Goal: Task Accomplishment & Management: Use online tool/utility

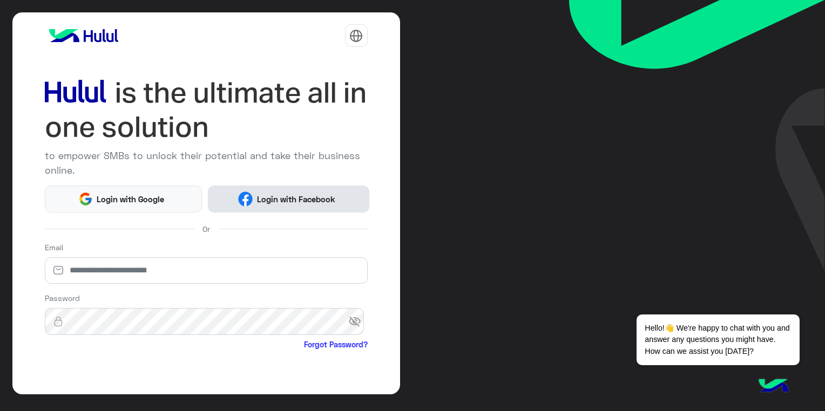
click at [314, 191] on button "Login with Facebook" at bounding box center [288, 199] width 161 height 27
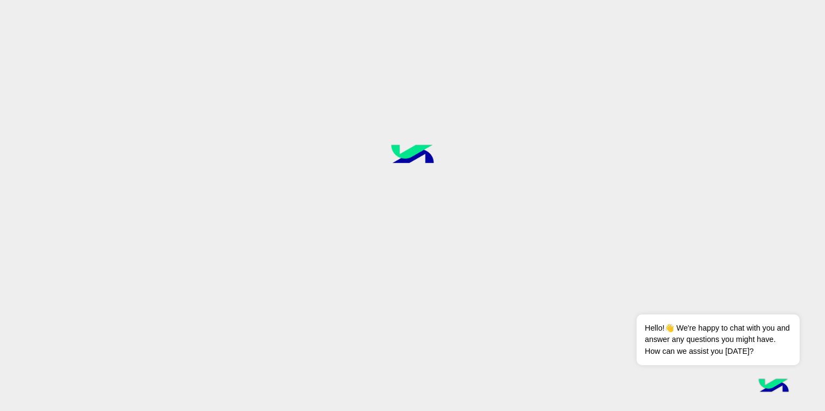
click at [432, 107] on div at bounding box center [412, 205] width 825 height 411
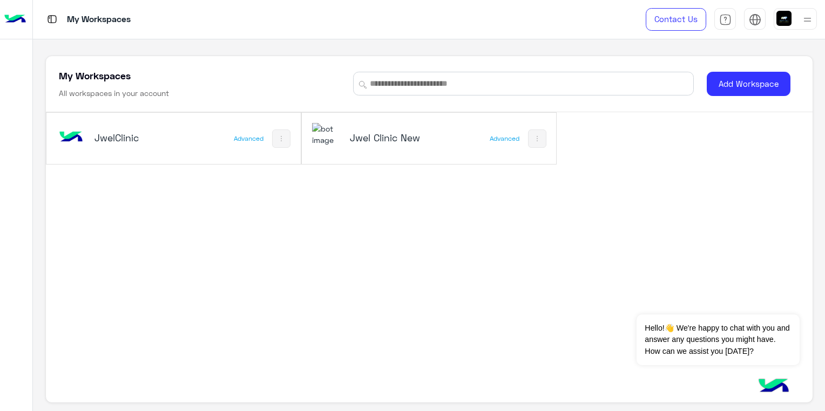
click at [402, 138] on h5 "Jwel Clinic New" at bounding box center [392, 137] width 84 height 13
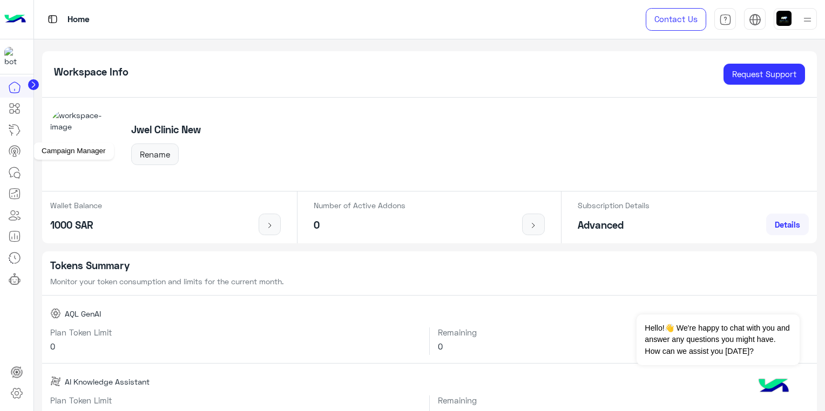
click at [13, 150] on icon at bounding box center [14, 151] width 13 height 13
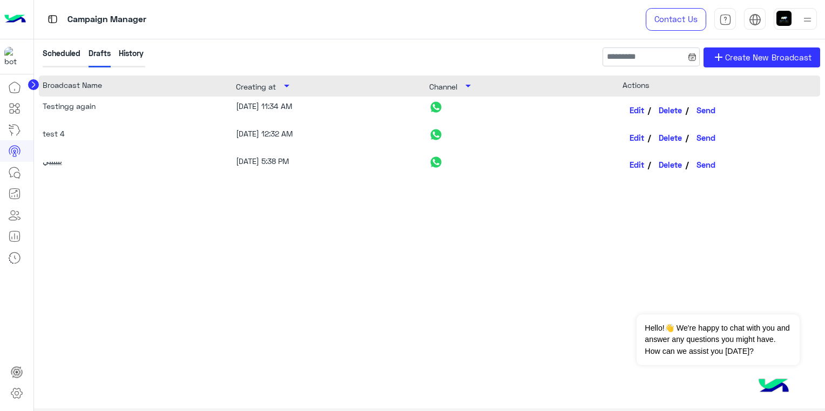
click at [139, 57] on div "History" at bounding box center [131, 58] width 25 height 20
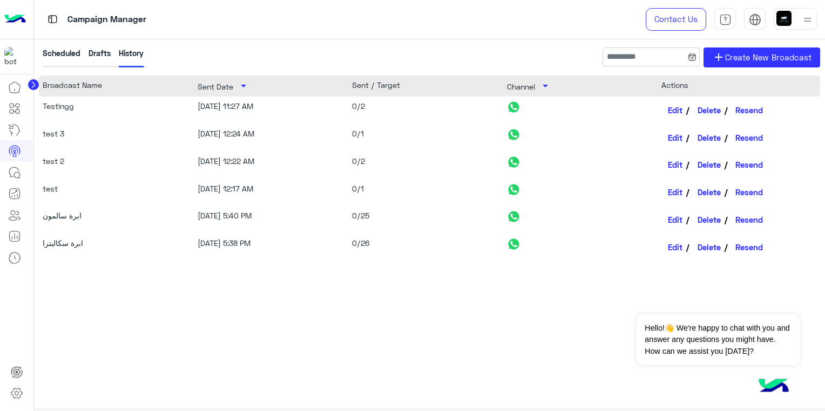
click at [515, 108] on img at bounding box center [513, 106] width 13 height 13
click at [12, 174] on icon at bounding box center [14, 172] width 13 height 13
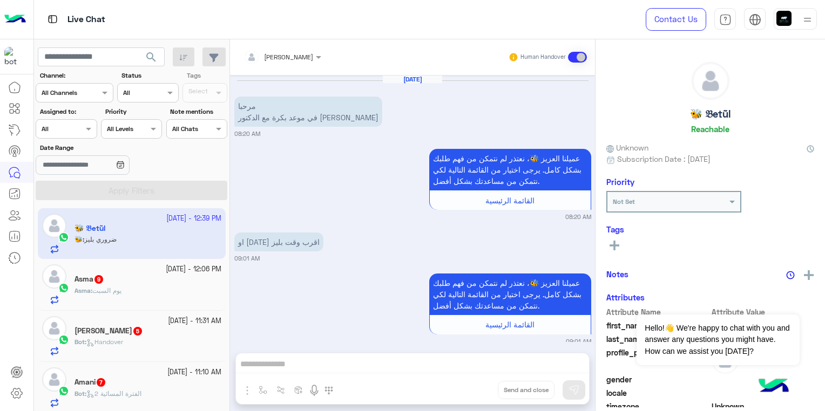
scroll to position [426, 0]
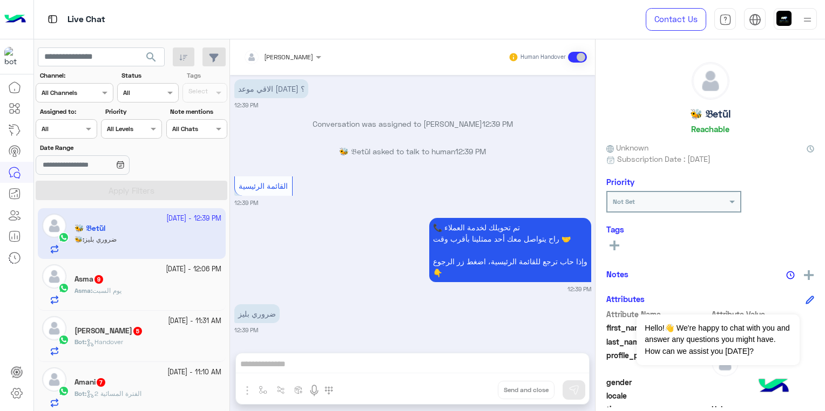
click at [184, 245] on app-inbox-user "15 October - 12:39 PM 🐝 𝔅etũl 🐝 : ضروري بليز" at bounding box center [132, 233] width 188 height 51
click at [423, 362] on div "Taymaa Alkassem Human Handover Oct 15, 2025 مرحبا في موعد بكرة مع الدكتور انس 0…" at bounding box center [412, 227] width 365 height 376
click at [421, 368] on div "Taymaa Alkassem Human Handover Oct 15, 2025 مرحبا في موعد بكرة مع الدكتور انس 0…" at bounding box center [412, 227] width 365 height 376
click at [430, 363] on div "Taymaa Alkassem Human Handover Oct 15, 2025 مرحبا في موعد بكرة مع الدكتور انس 0…" at bounding box center [412, 227] width 365 height 376
click at [240, 362] on div "Taymaa Alkassem Human Handover Oct 15, 2025 مرحبا في موعد بكرة مع الدكتور انس 0…" at bounding box center [412, 227] width 365 height 376
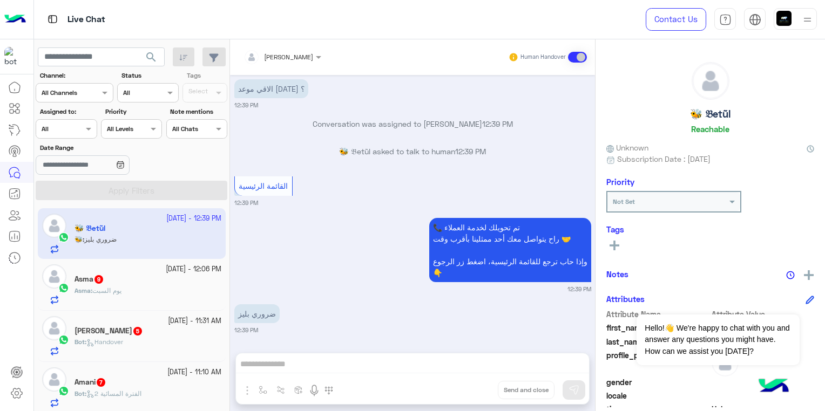
click at [270, 370] on div "Taymaa Alkassem Human Handover Oct 15, 2025 مرحبا في موعد بكرة مع الدكتور انس 0…" at bounding box center [412, 227] width 365 height 376
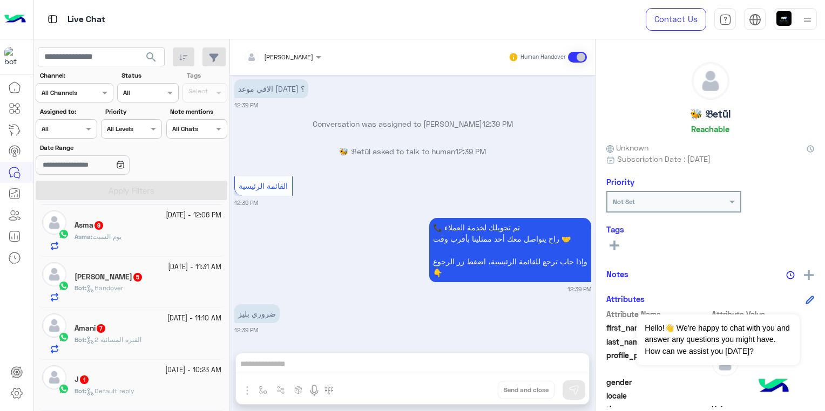
scroll to position [108, 0]
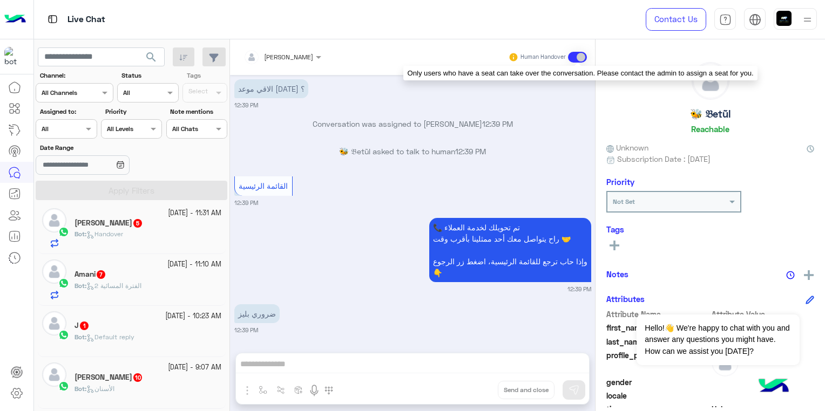
click at [571, 57] on span at bounding box center [577, 57] width 19 height 11
click at [571, 56] on span at bounding box center [577, 57] width 19 height 11
click at [581, 56] on span at bounding box center [577, 57] width 19 height 11
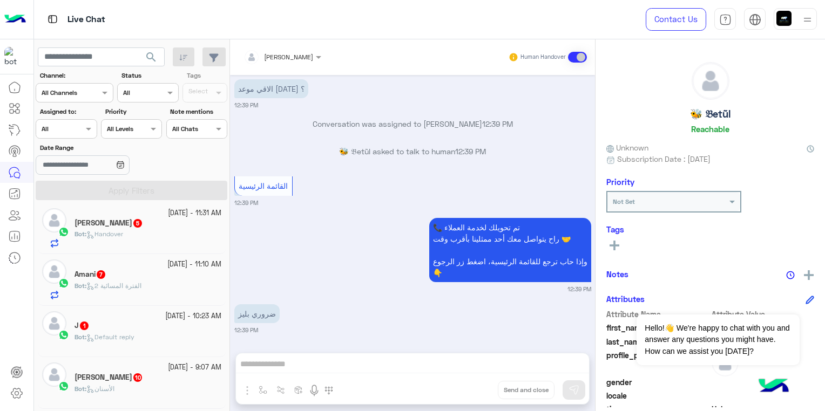
click at [304, 57] on div at bounding box center [282, 55] width 89 height 10
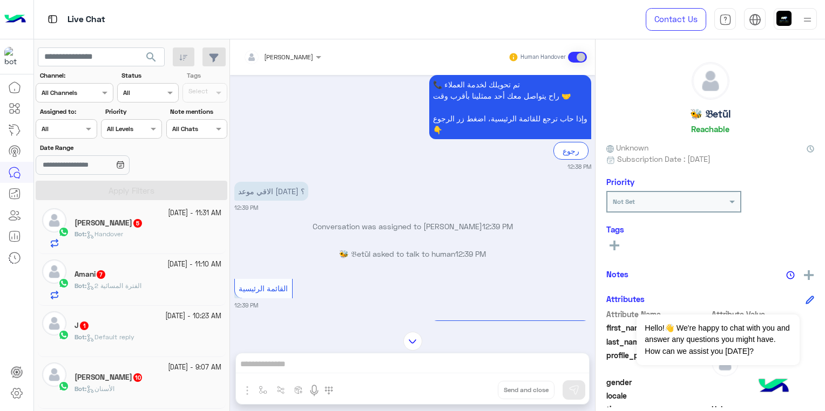
scroll to position [426, 0]
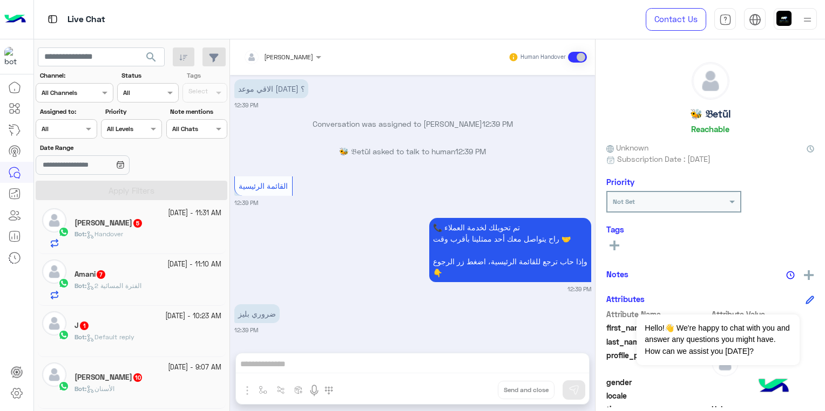
click at [170, 232] on div "Bot : Handover" at bounding box center [147, 238] width 147 height 19
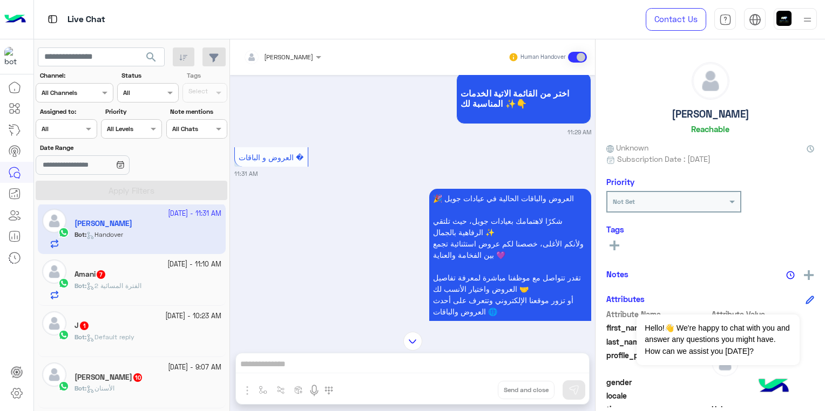
scroll to position [289, 0]
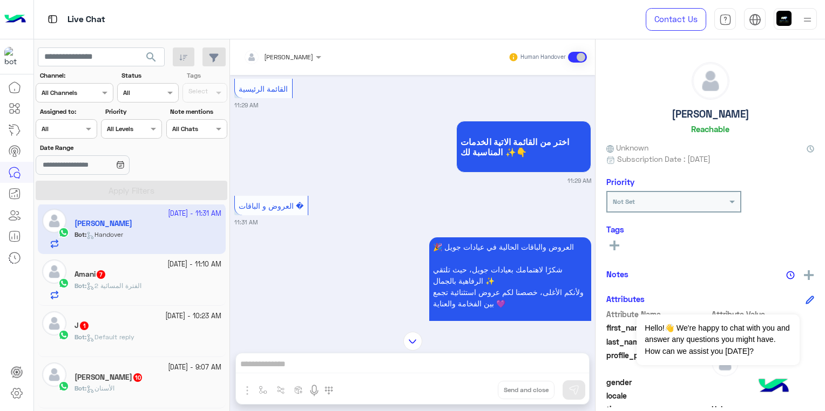
click at [205, 241] on app-inbox-user "15 October - 11:31 AM ceril Philip Bot : Handover" at bounding box center [132, 229] width 188 height 51
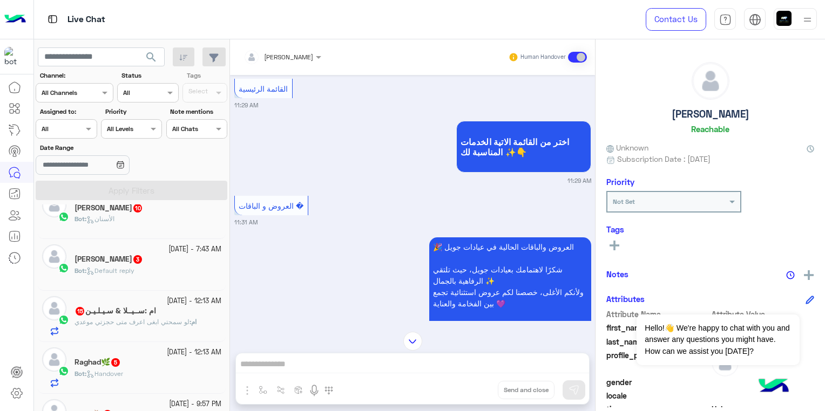
scroll to position [324, 0]
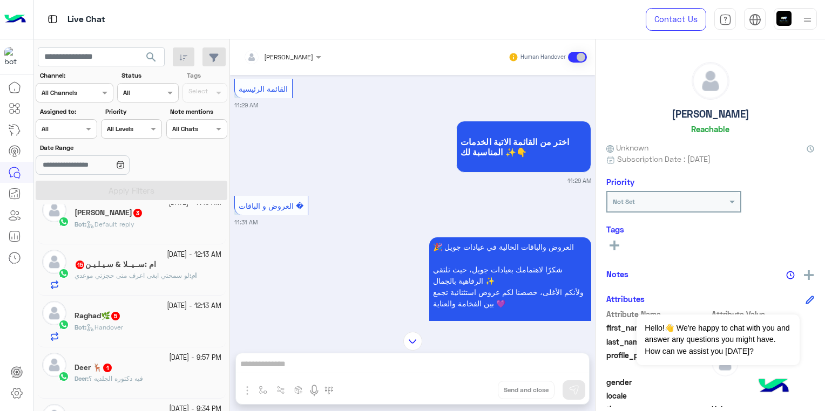
click at [3, 128] on link at bounding box center [14, 130] width 29 height 22
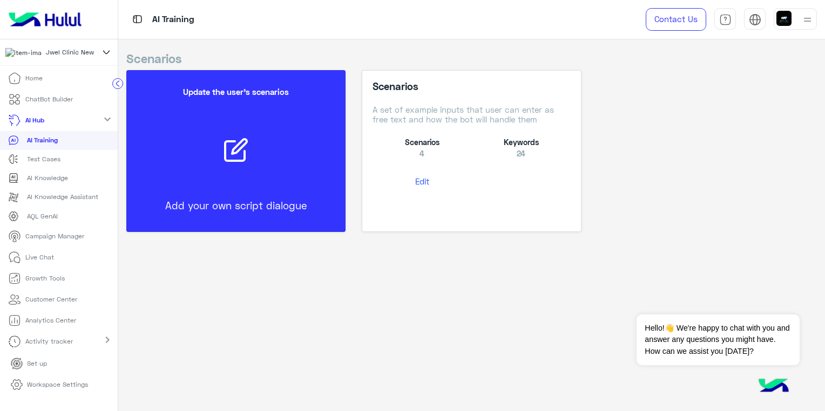
click at [449, 162] on div "Scenarios A set of example inputs that user can enter as free text and how the …" at bounding box center [471, 135] width 198 height 111
click at [47, 99] on p "ChatBot Builder" at bounding box center [49, 99] width 48 height 10
click at [43, 81] on link "Home" at bounding box center [25, 78] width 51 height 21
click at [16, 79] on icon at bounding box center [14, 78] width 13 height 13
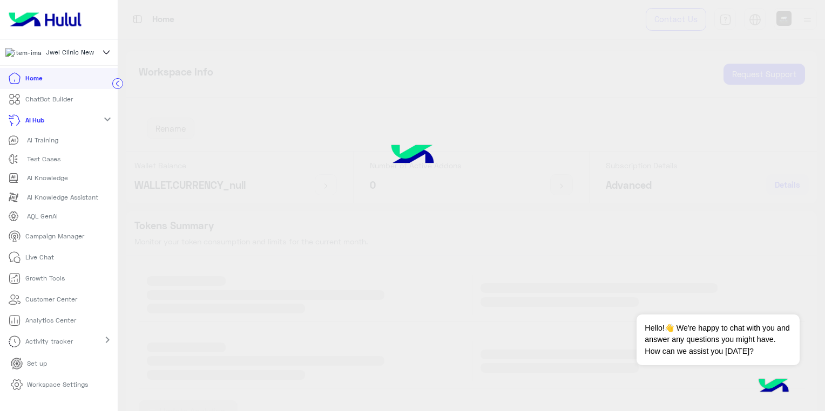
click at [238, 314] on div at bounding box center [412, 205] width 825 height 411
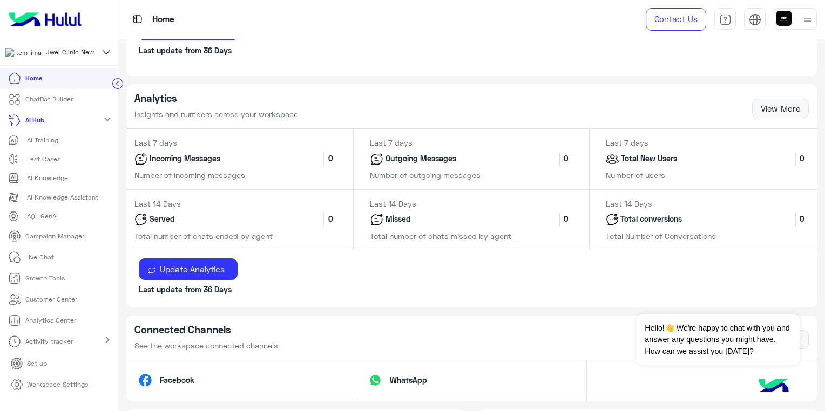
scroll to position [486, 0]
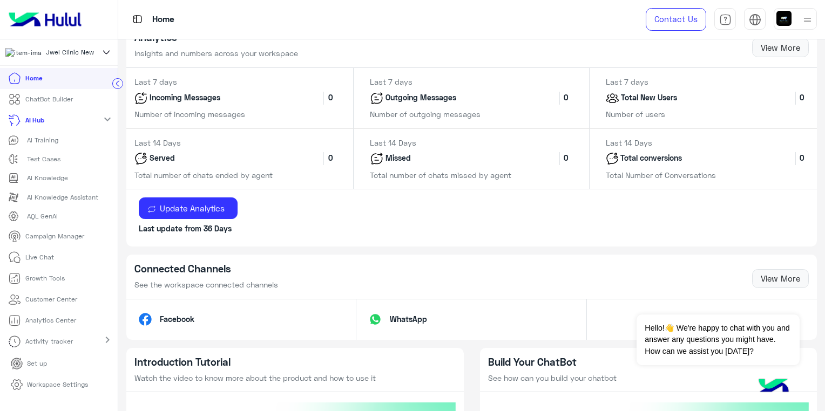
click at [71, 104] on p "ChatBot Builder" at bounding box center [49, 99] width 48 height 10
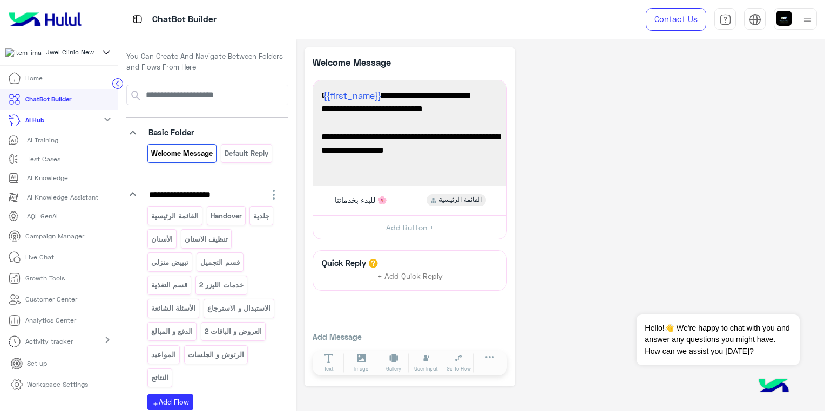
click at [34, 146] on span "AI Training" at bounding box center [33, 140] width 50 height 11
click at [33, 142] on p "AI Training" at bounding box center [42, 140] width 31 height 10
click at [36, 83] on p "Home" at bounding box center [33, 78] width 17 height 10
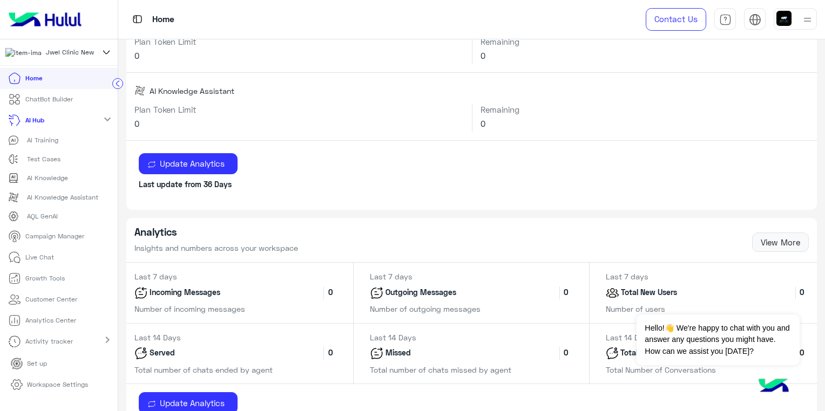
scroll to position [270, 0]
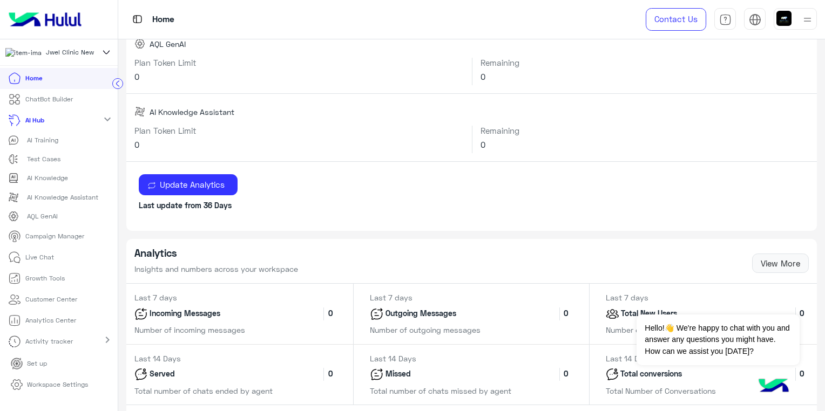
click at [257, 311] on div "Incoming Messages 0" at bounding box center [235, 313] width 219 height 21
click at [165, 320] on div "Incoming Messages 0" at bounding box center [235, 313] width 219 height 21
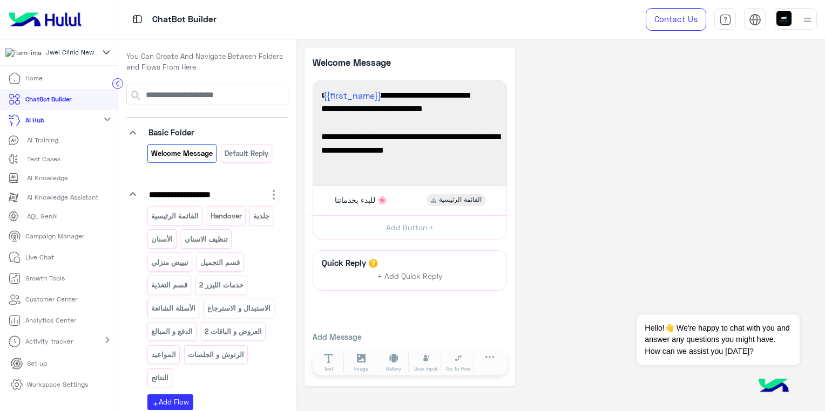
click at [56, 180] on p "AI Knowledge" at bounding box center [47, 178] width 41 height 10
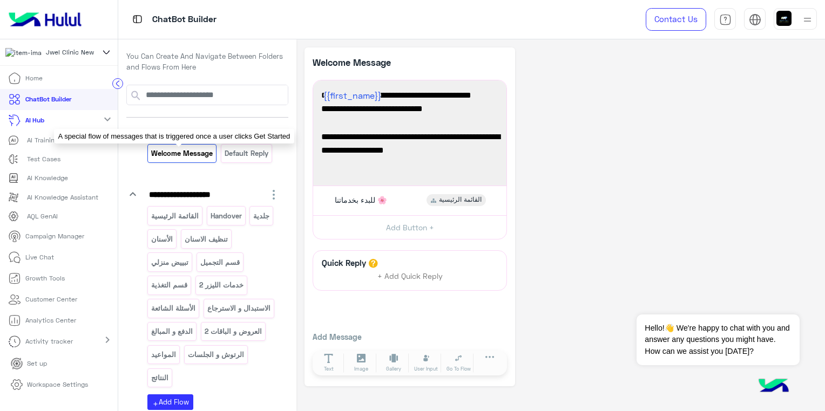
click at [167, 147] on p "Welcome Message" at bounding box center [182, 153] width 63 height 12
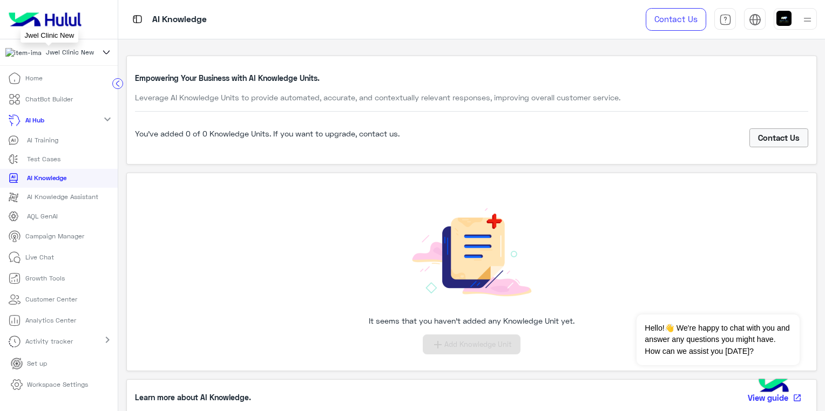
click at [17, 49] on img at bounding box center [23, 53] width 36 height 10
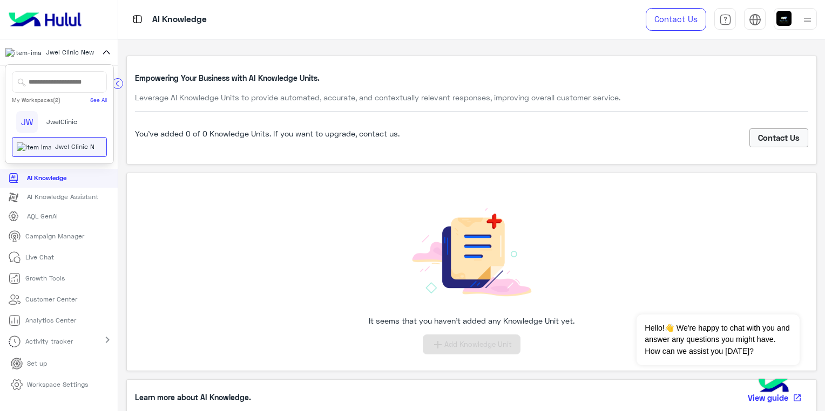
click at [79, 145] on div "Jwel Clinic New" at bounding box center [55, 147] width 77 height 10
click at [27, 74] on link "Home" at bounding box center [25, 78] width 51 height 21
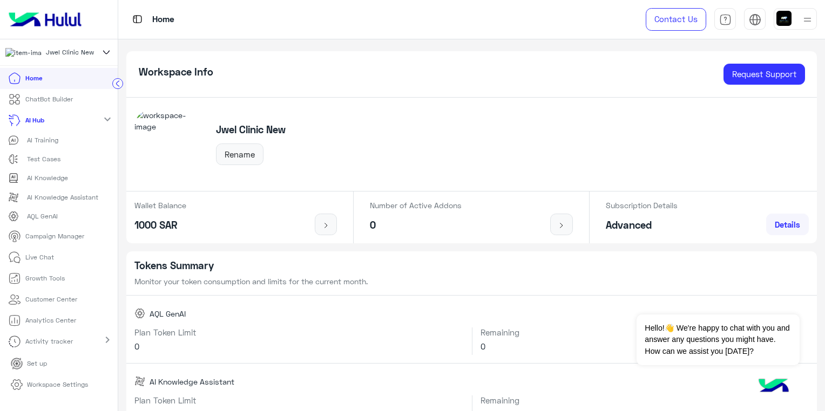
click at [160, 149] on img at bounding box center [168, 144] width 69 height 69
click at [40, 262] on p "Live Chat" at bounding box center [39, 258] width 29 height 10
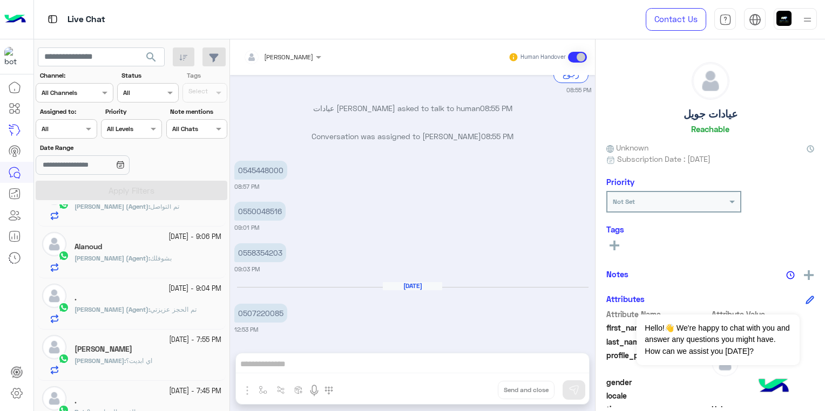
scroll to position [756, 0]
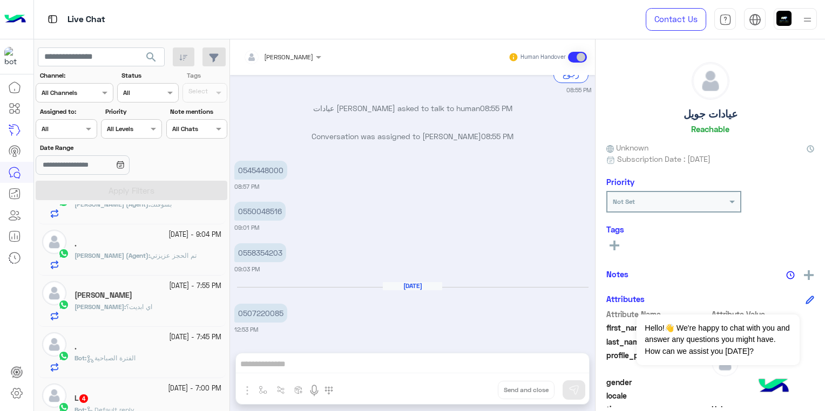
click at [189, 321] on div "Nora : اي ابديت؟" at bounding box center [147, 311] width 147 height 19
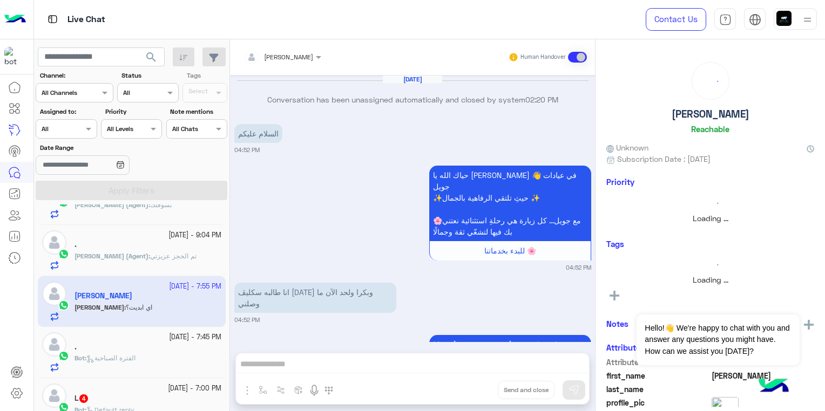
scroll to position [935, 0]
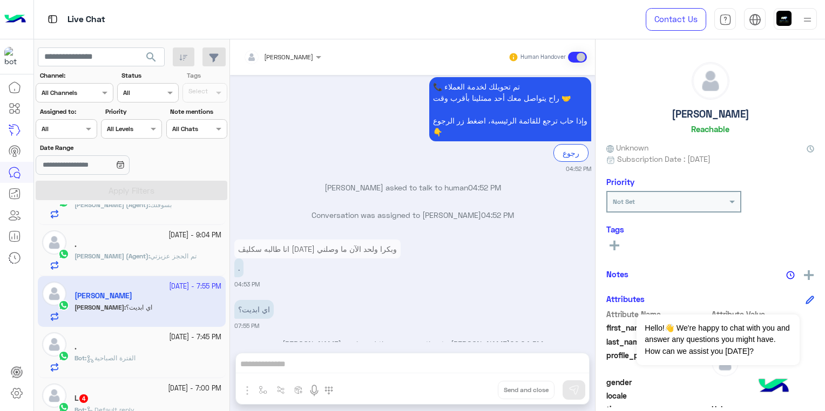
click at [156, 352] on div "." at bounding box center [147, 348] width 147 height 11
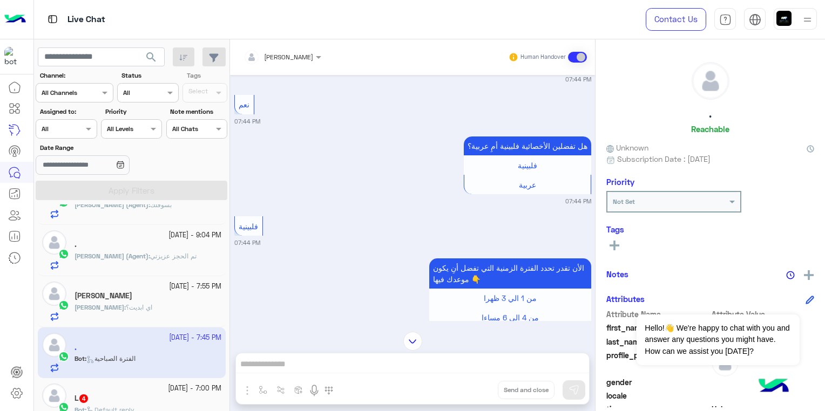
scroll to position [537, 0]
drag, startPoint x: 334, startPoint y: 226, endPoint x: 314, endPoint y: 259, distance: 39.3
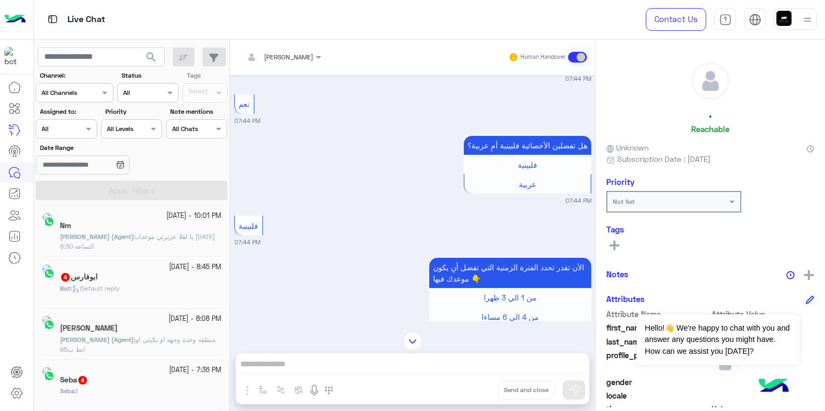
scroll to position [5, 0]
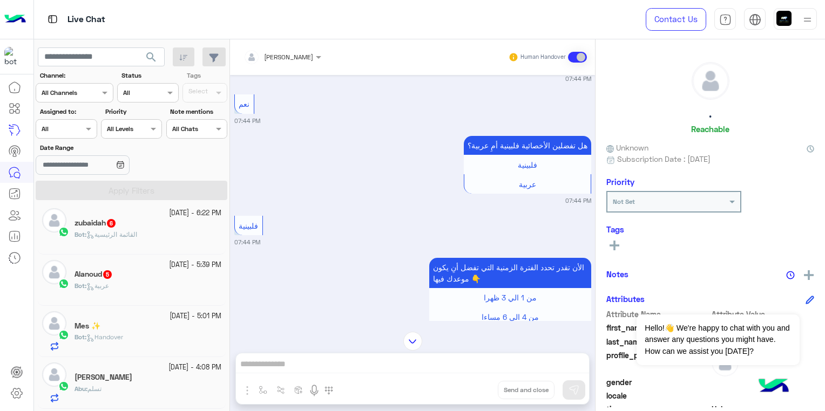
click at [153, 333] on div "Bot : Handover" at bounding box center [147, 342] width 147 height 19
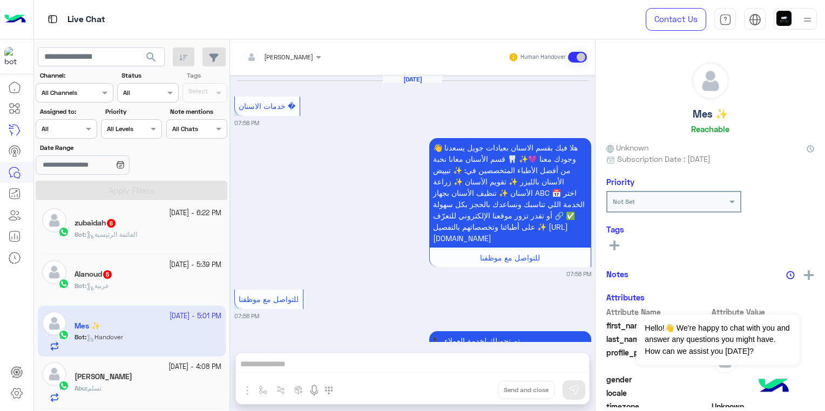
scroll to position [944, 0]
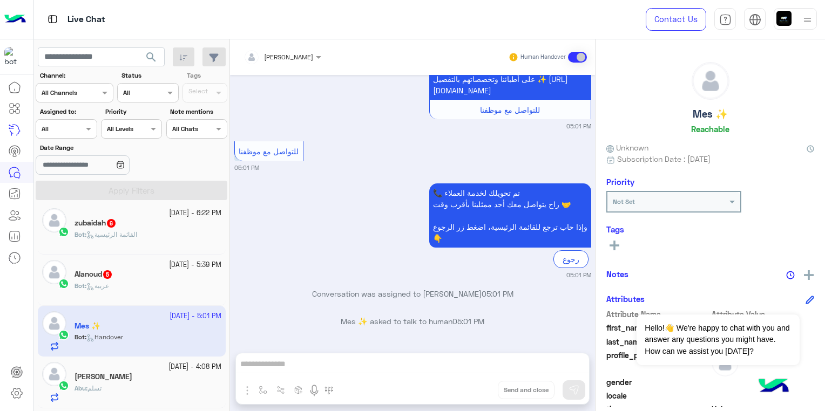
click at [143, 378] on div "Abu Sultan" at bounding box center [147, 377] width 147 height 11
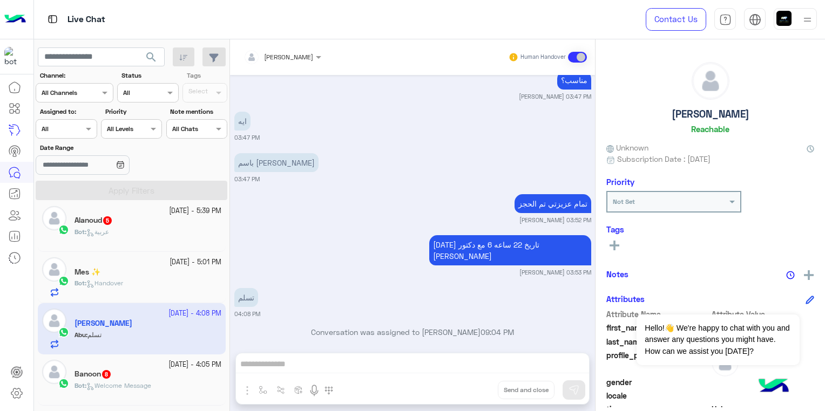
scroll to position [113, 0]
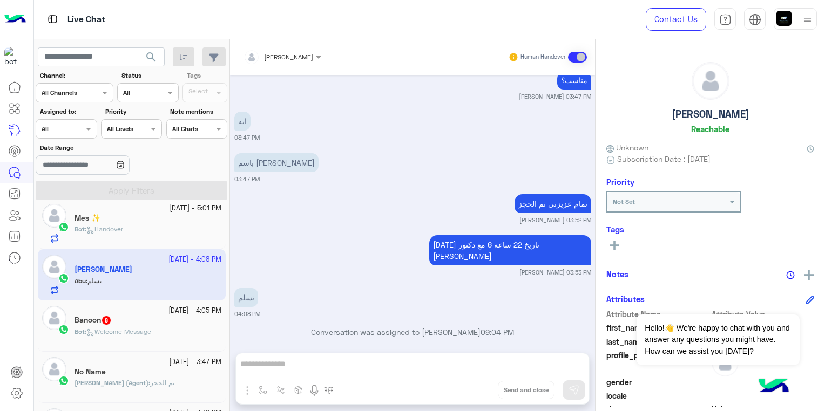
click at [94, 323] on h5 "Banoon 8" at bounding box center [92, 320] width 37 height 9
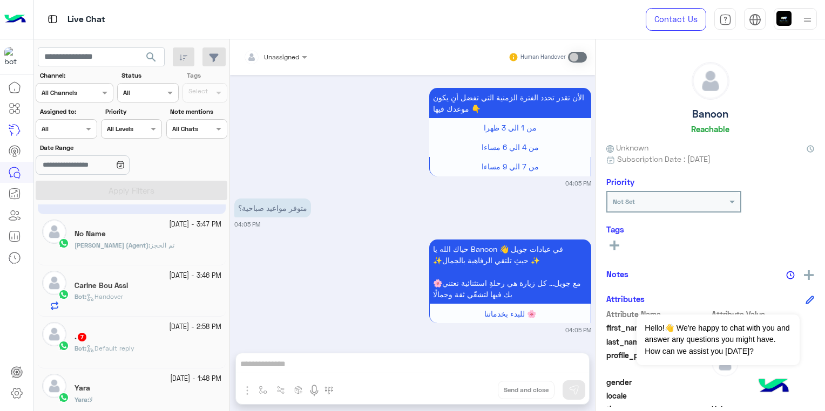
scroll to position [275, 0]
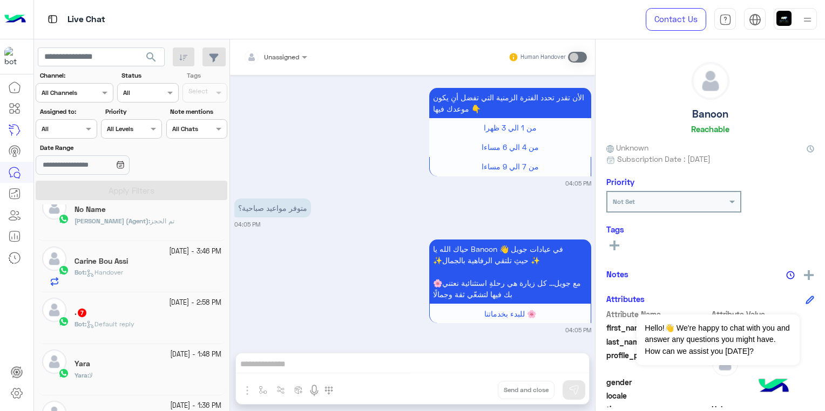
click at [159, 326] on div "Bot : Default reply" at bounding box center [147, 329] width 147 height 19
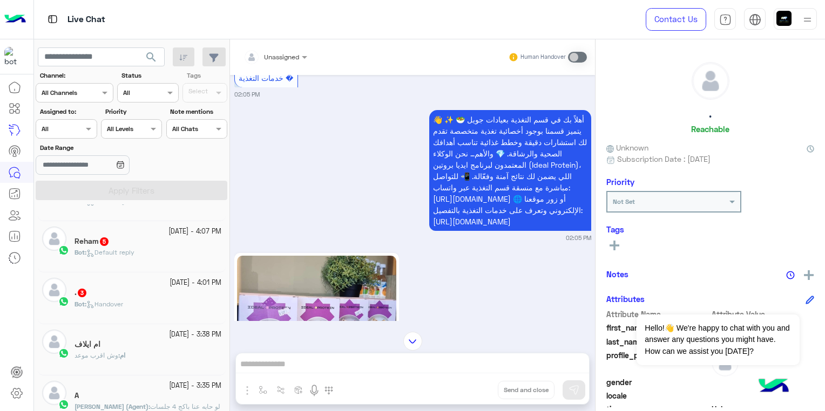
scroll to position [221, 0]
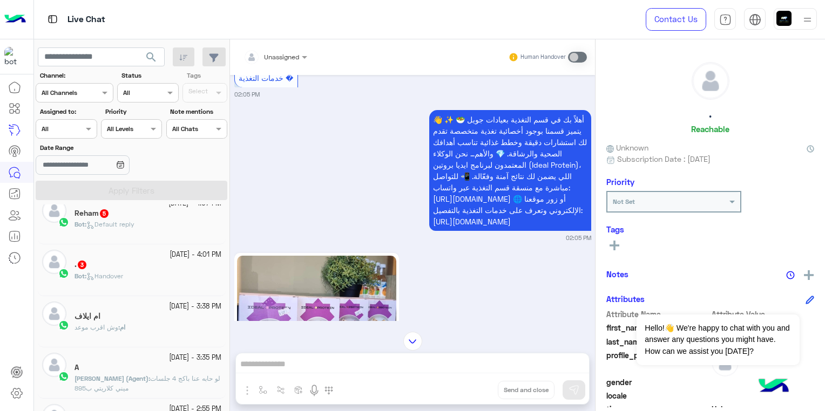
click at [135, 275] on div "Bot : Handover" at bounding box center [147, 281] width 147 height 19
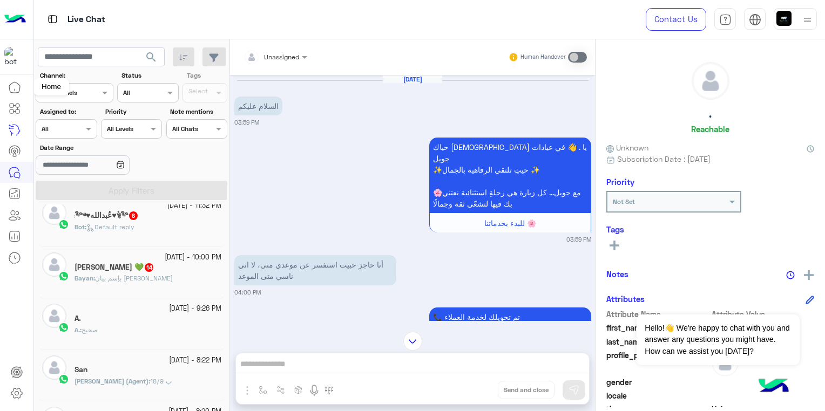
click at [16, 86] on icon at bounding box center [14, 87] width 13 height 13
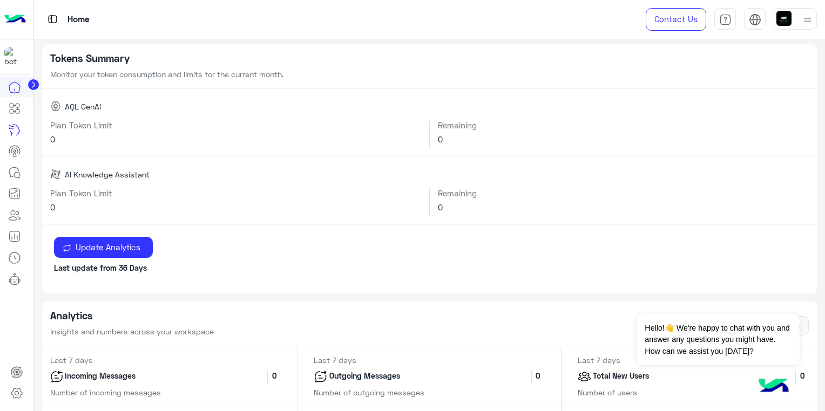
scroll to position [216, 0]
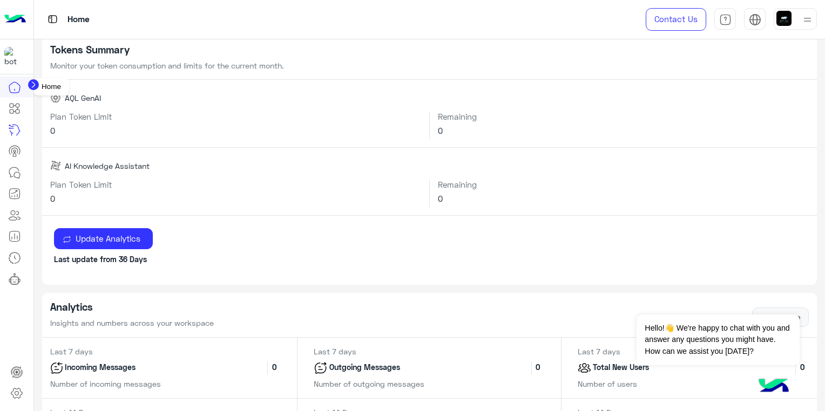
click at [15, 78] on link at bounding box center [14, 87] width 29 height 21
click at [30, 84] on circle at bounding box center [33, 84] width 11 height 11
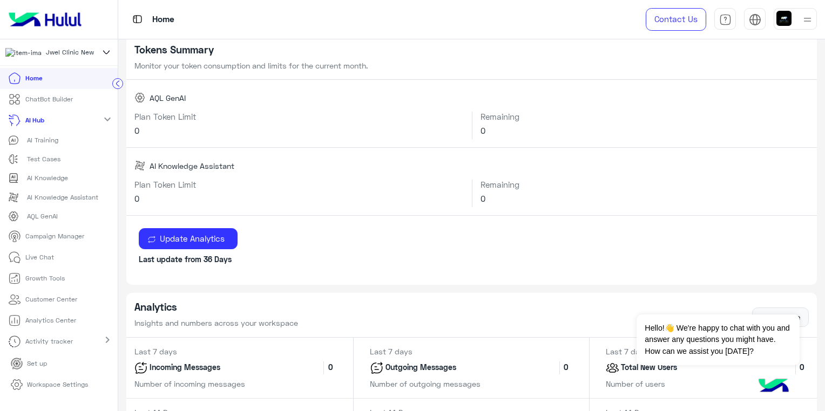
click at [44, 164] on p "Test Cases" at bounding box center [43, 159] width 33 height 10
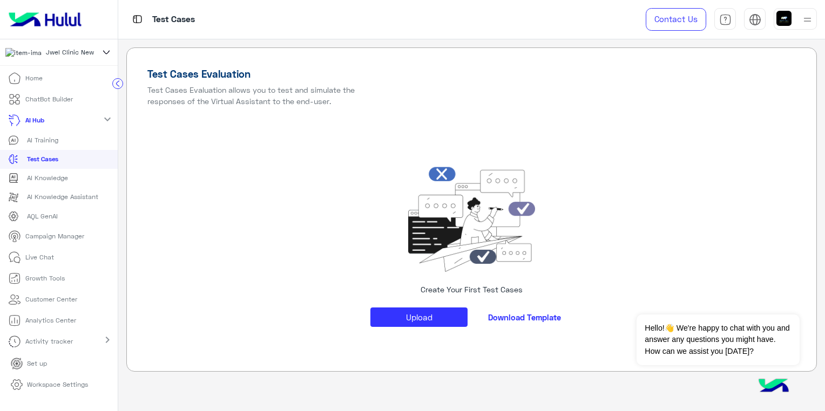
click at [47, 241] on p "Campaign Manager" at bounding box center [54, 237] width 59 height 10
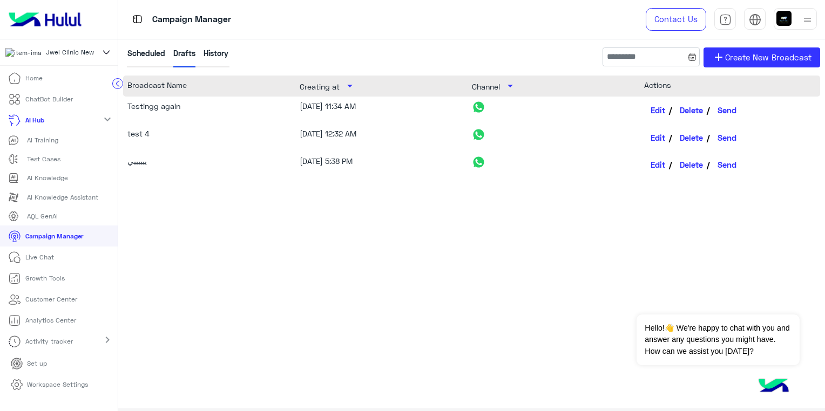
click at [221, 53] on div "History" at bounding box center [216, 58] width 25 height 20
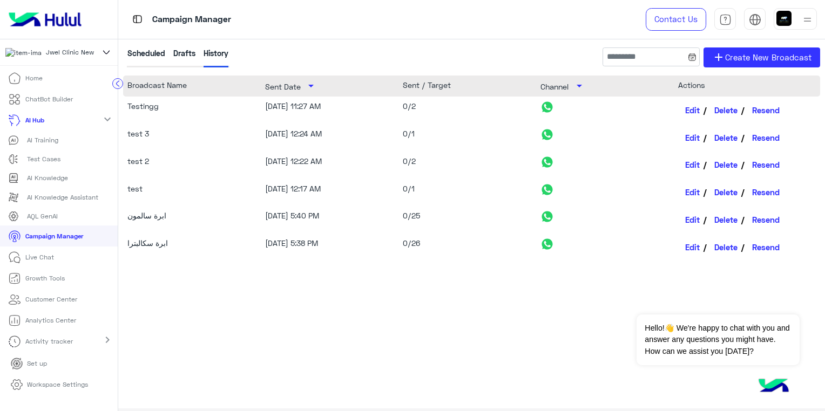
click at [451, 265] on div "Testingg 10/15/25, 11:27 AM 0/2 Edit Delete Resend test 3 10/15/25, 12:24 AM 0/…" at bounding box center [471, 233] width 697 height 273
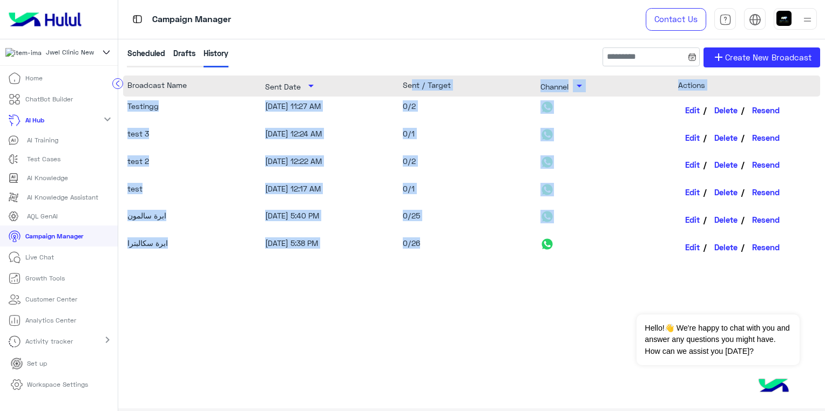
drag, startPoint x: 410, startPoint y: 91, endPoint x: 431, endPoint y: 244, distance: 154.7
click at [431, 244] on div "Broadcast Name Sent Date arrow_drop_down Sent / Target Channel arrow_drop_down …" at bounding box center [471, 226] width 697 height 300
drag, startPoint x: 431, startPoint y: 244, endPoint x: 393, endPoint y: 274, distance: 48.4
click at [399, 274] on div "Testingg 10/15/25, 11:27 AM 0/2 Edit Delete Resend test 3 10/15/25, 12:24 AM 0/…" at bounding box center [471, 233] width 697 height 273
click at [203, 226] on div "ابرة سالمون" at bounding box center [189, 219] width 124 height 19
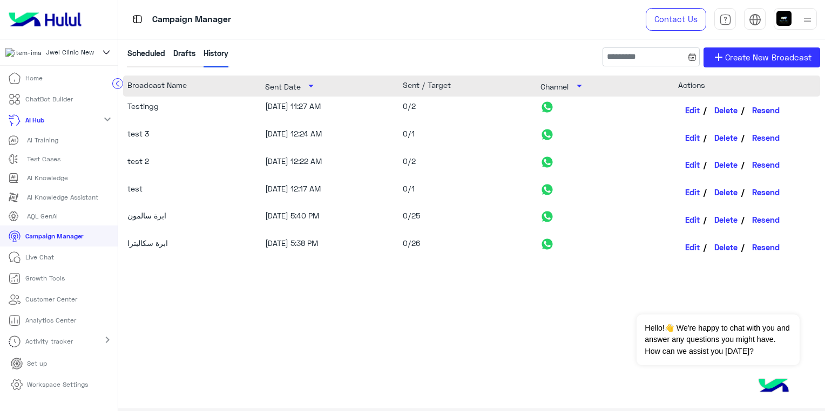
click at [38, 82] on p "Home" at bounding box center [33, 78] width 17 height 10
click at [37, 82] on p "Home" at bounding box center [33, 78] width 17 height 10
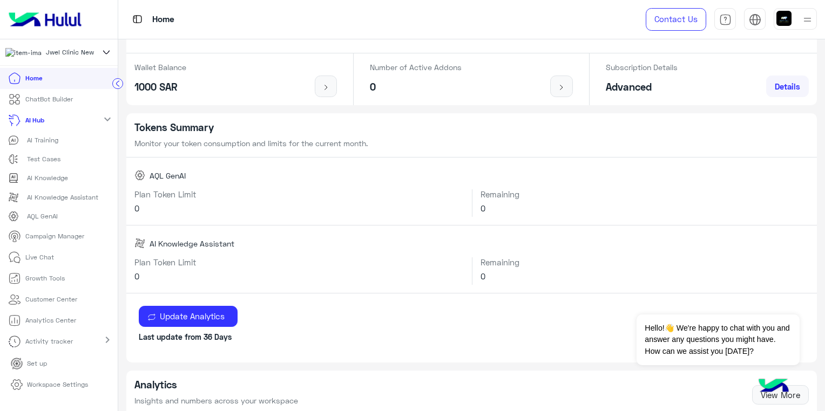
scroll to position [162, 0]
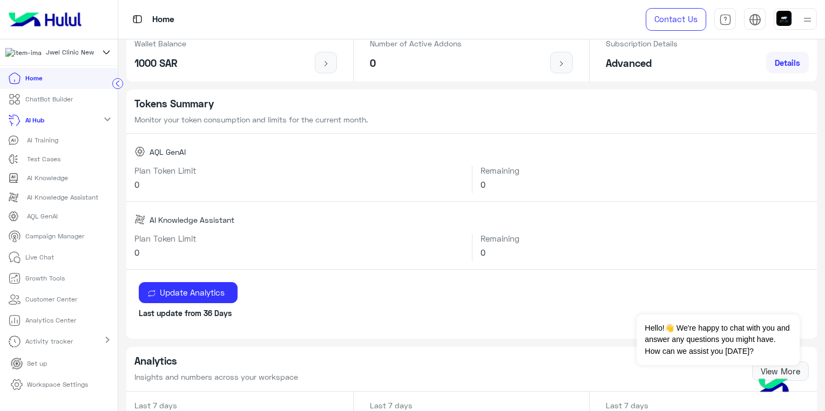
click at [37, 109] on link "ChatBot Builder" at bounding box center [40, 99] width 81 height 21
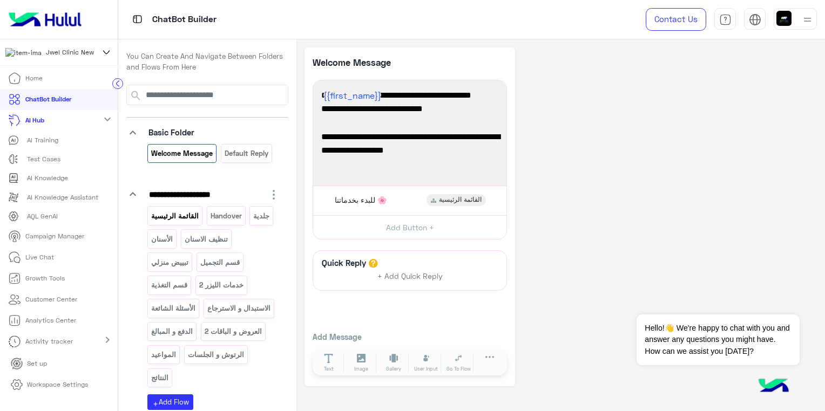
click at [178, 215] on p "القائمة الرئيسية" at bounding box center [175, 216] width 49 height 12
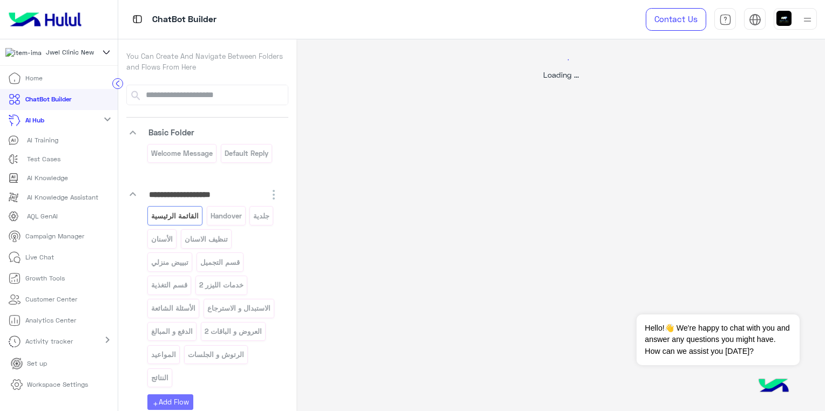
select select "*"
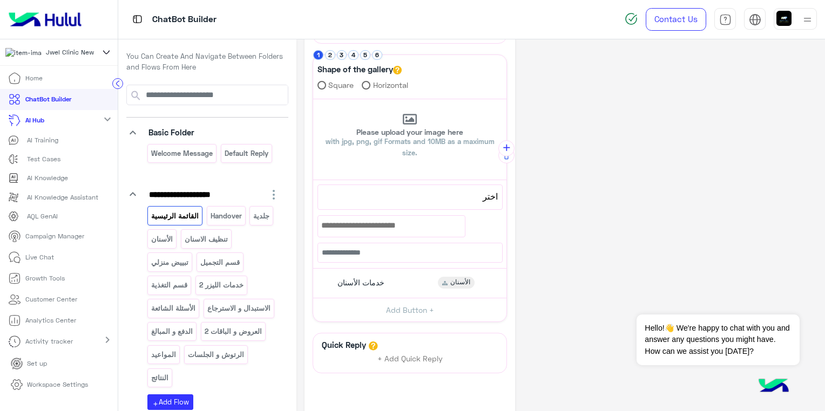
scroll to position [221, 0]
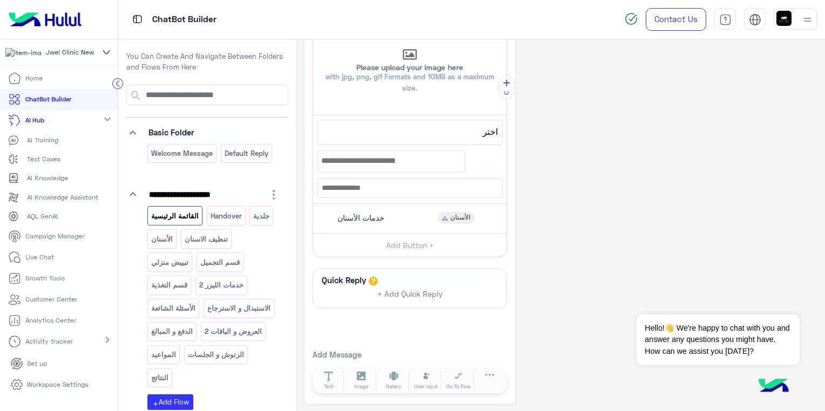
click at [615, 54] on div "**********" at bounding box center [560, 115] width 512 height 579
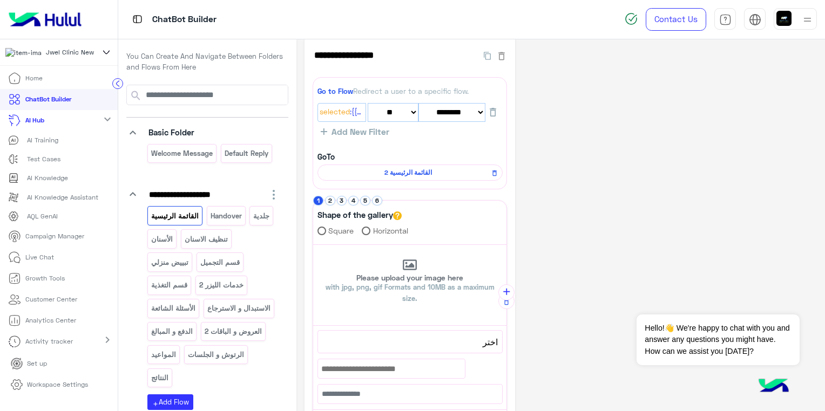
scroll to position [0, 0]
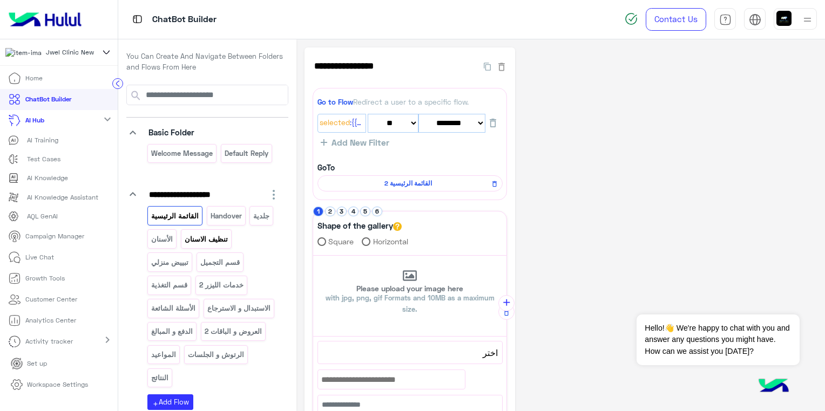
click at [189, 233] on p "تنظيف الاسنان" at bounding box center [206, 239] width 45 height 12
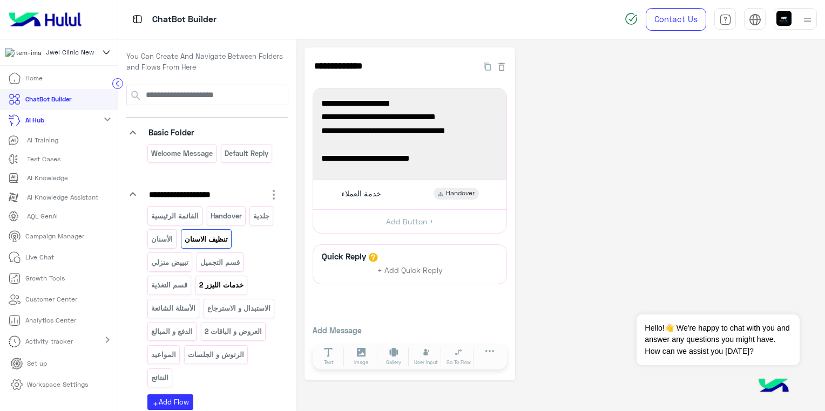
click at [206, 284] on p "خدمات الليزر 2" at bounding box center [221, 285] width 46 height 12
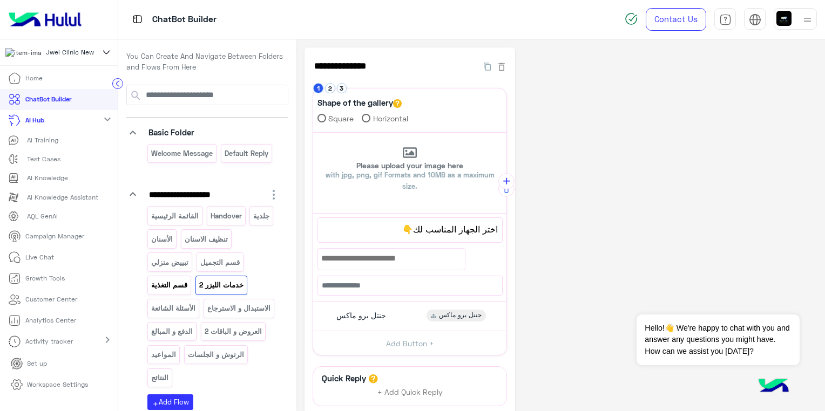
click at [153, 284] on p "قسم التغذية" at bounding box center [170, 285] width 38 height 12
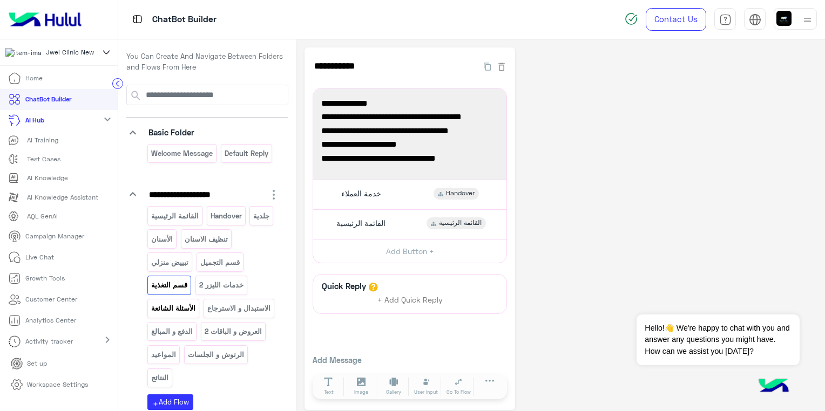
click at [154, 308] on p "الأسئلة الشائعة" at bounding box center [174, 308] width 46 height 12
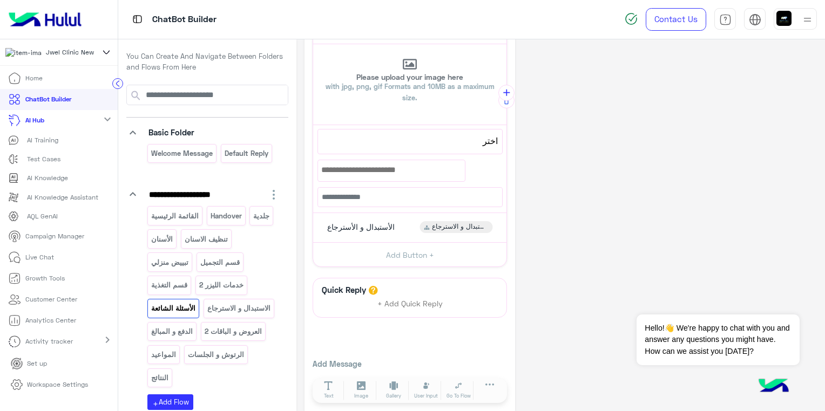
scroll to position [98, 0]
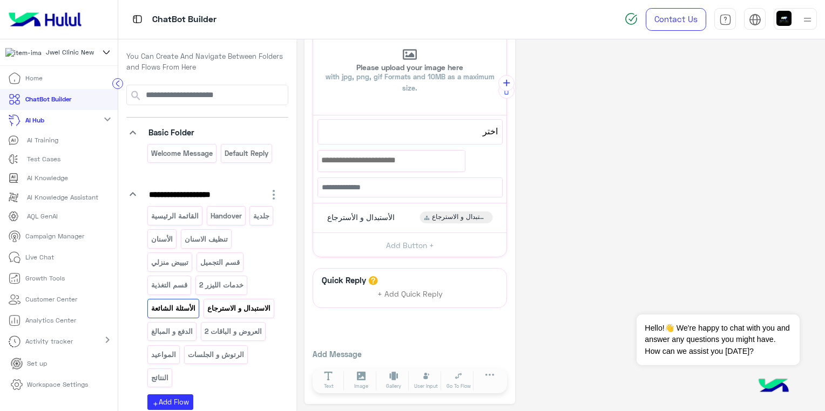
click at [206, 315] on p "الاستبدال و الاسترجاع" at bounding box center [238, 308] width 65 height 12
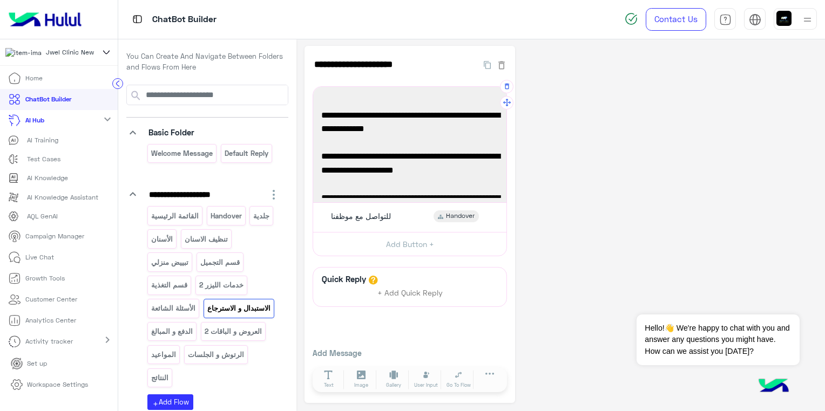
scroll to position [0, 0]
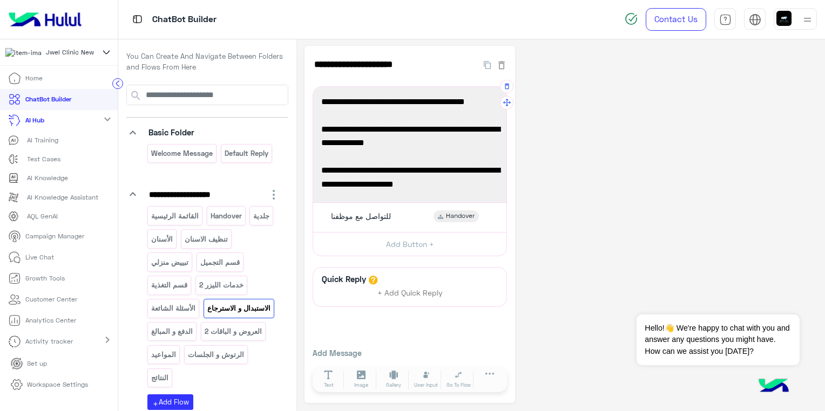
click at [483, 128] on span "2-الاسترجاع يتم خلال 7 أيام من الدفع. الاستبدال خلال يومين (لو عرض)." at bounding box center [409, 137] width 177 height 28
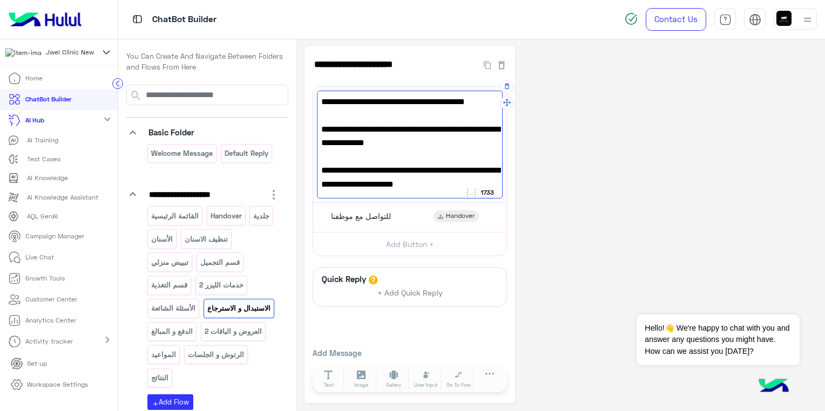
click at [336, 131] on span "2-الاسترجاع يتم خلال 7 أيام من الدفع. الاستبدال خلال يومين (لو عرض)." at bounding box center [409, 137] width 177 height 28
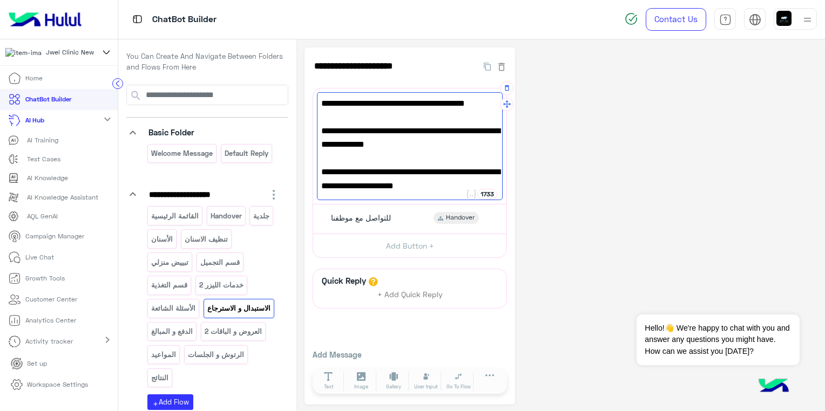
click at [476, 135] on span "2-الاسترجاع يتم خلال 7 أيام من الدفع. الاستبدال خلال يومين (لو عرض)." at bounding box center [409, 138] width 177 height 28
paste textarea
click at [437, 105] on span "1-لا نستطيع استرجاع قيمة الخدمة بعد تنفيذها" at bounding box center [409, 104] width 177 height 14
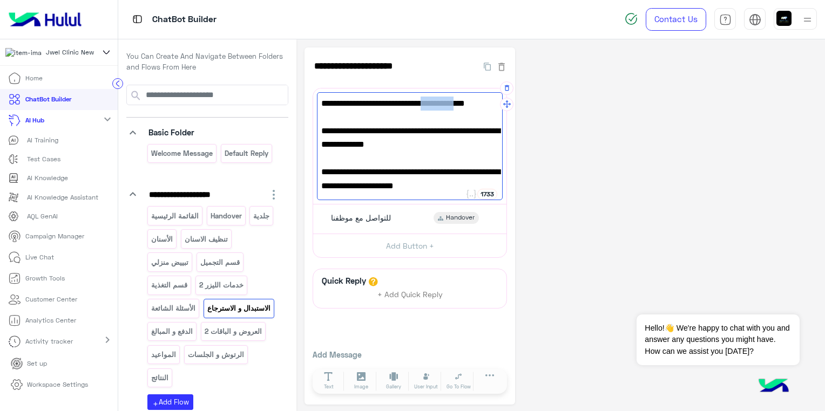
click at [437, 105] on span "1-لا نستطيع استرجاع قيمة الخدمة بعد تنفيذها" at bounding box center [409, 104] width 177 height 14
click at [330, 135] on span "2-الاستبدال يتم خلال 7 أيام من الدفع. الاستبدال خلال يومين (لو عرض)." at bounding box center [409, 138] width 177 height 28
drag, startPoint x: 324, startPoint y: 133, endPoint x: 349, endPoint y: 137, distance: 25.7
click at [349, 137] on span "2-الاستبدال يتم خلال 7 أيام من الدفع. الاستبدال خلال يومين (لو عرض)." at bounding box center [409, 138] width 177 height 28
paste textarea "**"
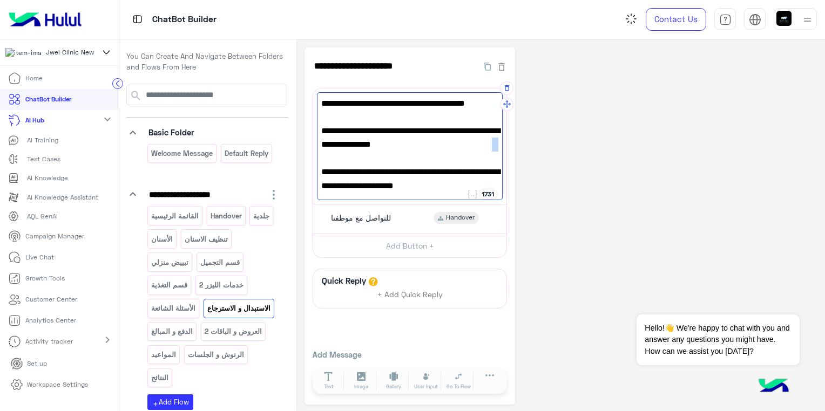
click at [492, 145] on span "2-الاستبدال يتم خلال 7 أيام من الدفع. الاسترجاع ل خلال يومين (لو عرض)." at bounding box center [409, 138] width 177 height 28
drag, startPoint x: 492, startPoint y: 145, endPoint x: 477, endPoint y: 166, distance: 26.2
click at [477, 166] on span "3-يتم استرجاع الباقات او الجلسات اذا ما استخدمت اي جلسة (24 ساعة فقط لو عرض)." at bounding box center [409, 179] width 177 height 28
drag, startPoint x: 477, startPoint y: 166, endPoint x: 481, endPoint y: 145, distance: 21.0
click at [481, 145] on span "2-الاستبدال يتم خلال 7 أيام من الدفع. الاسترجاع ل خلال يومين (لو عرض)." at bounding box center [409, 138] width 177 height 28
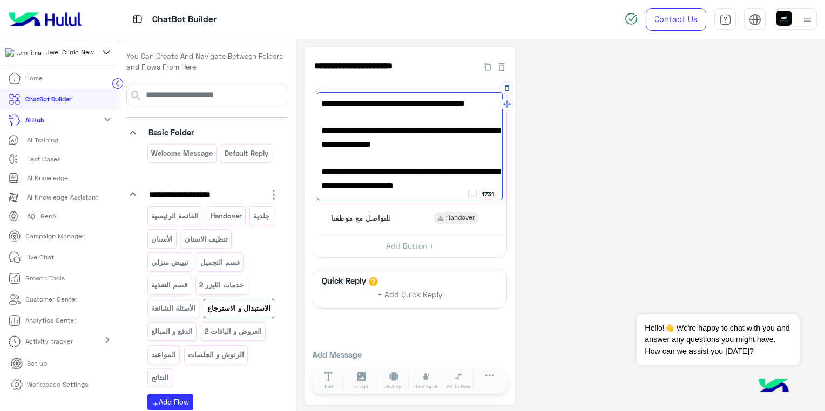
click at [485, 147] on span "2-الاستبدال يتم خلال 7 أيام من الدفع. الاسترجاع ل خلال يومين (لو عرض)." at bounding box center [409, 138] width 177 height 28
click at [493, 150] on div "1-لا نستطيع استرجاع قيمة الخدمة بعد تنفيذها 2-الاستبدال يتم خلال 7 أيام من الدف…" at bounding box center [410, 146] width 186 height 108
click at [493, 149] on div "1-لا نستطيع استرجاع قيمة الخدمة بعد تنفيذها 2-الاستبدال يتم خلال 7 أيام من الدف…" at bounding box center [410, 146] width 186 height 108
click at [491, 146] on span "2-الاستبدال يتم خلال 7 أيام من الدفع. الاسترجاع ل خلال يومين (لو عرض)." at bounding box center [409, 138] width 177 height 28
click at [489, 146] on span "2-الاستبدال يتم خلال 7 أيام من الدفع. الاسترجاع ل خلال يومين (لو عرض)." at bounding box center [409, 138] width 177 height 28
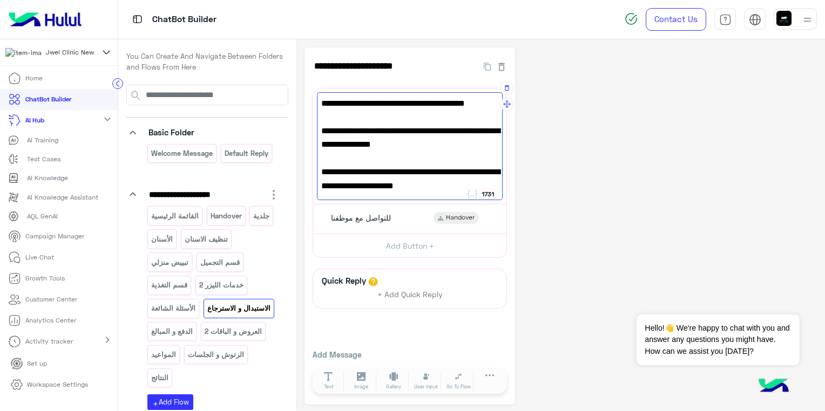
drag, startPoint x: 489, startPoint y: 146, endPoint x: 483, endPoint y: 146, distance: 6.5
click at [483, 146] on span "2-الاستبدال يتم خلال 7 أيام من الدفع. الاسترجاع ل خلال يومين (لو عرض)." at bounding box center [409, 138] width 177 height 28
drag, startPoint x: 482, startPoint y: 146, endPoint x: 402, endPoint y: 148, distance: 79.4
click at [402, 148] on span "2-الاستبدال يتم خلال 7 أيام من الدفع. الاسترجاع ل خلال يومين (لو عرض)." at bounding box center [409, 138] width 177 height 28
drag, startPoint x: 392, startPoint y: 148, endPoint x: 492, endPoint y: 148, distance: 100.4
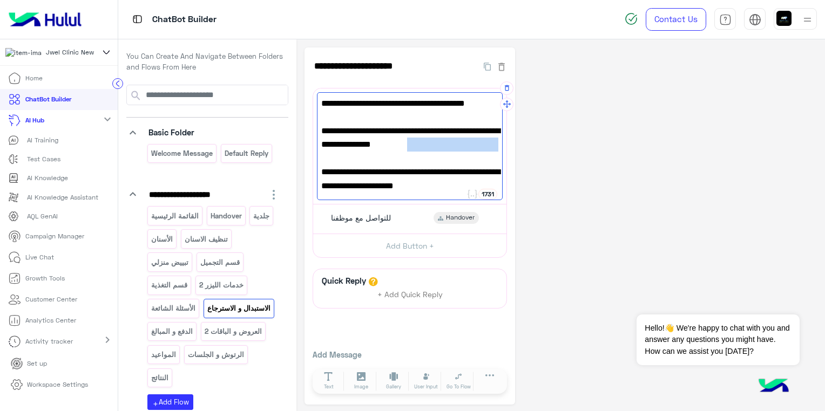
click at [492, 148] on span "2-الاستبدال يتم خلال 7 أيام من الدفع. الاسترجاع ل خلال يومين (لو عرض)." at bounding box center [409, 138] width 177 height 28
paste textarea
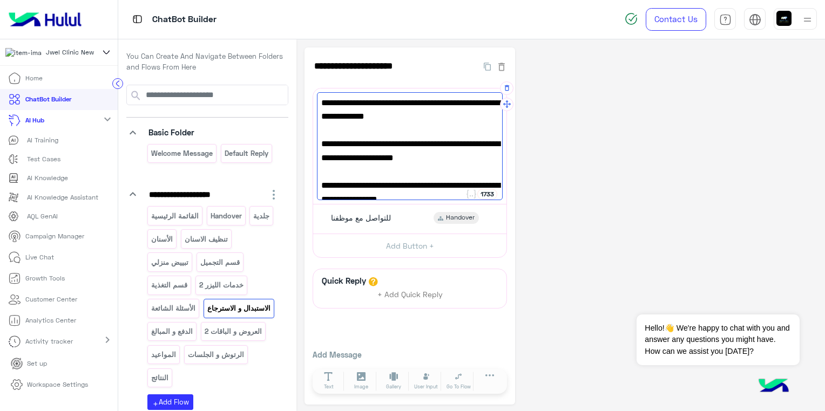
scroll to position [43, 0]
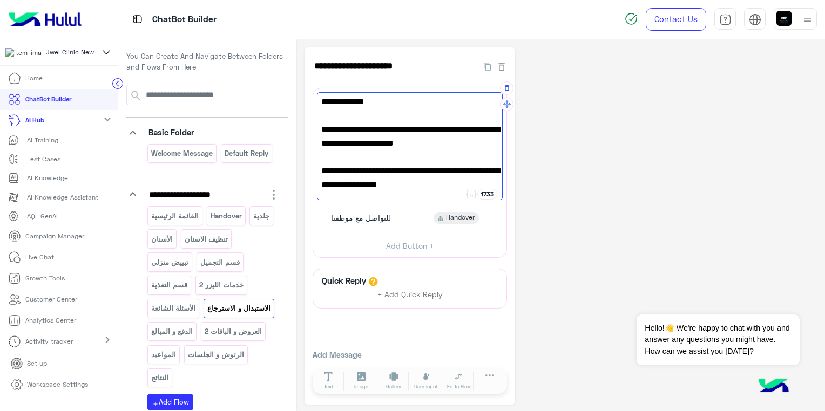
type textarea "**********"
click at [355, 128] on span "3-يتم استرجاع الباقات او الجلسات اذا ما استخدمت اي جلسة (24 ساعة فقط لو عرض)." at bounding box center [409, 137] width 177 height 28
click at [356, 131] on span "3-يتم استرجاع الباقات او الجلسات اذا ما استخدمت اي جلسة (24 ساعة فقط لو عرض)." at bounding box center [409, 137] width 177 height 28
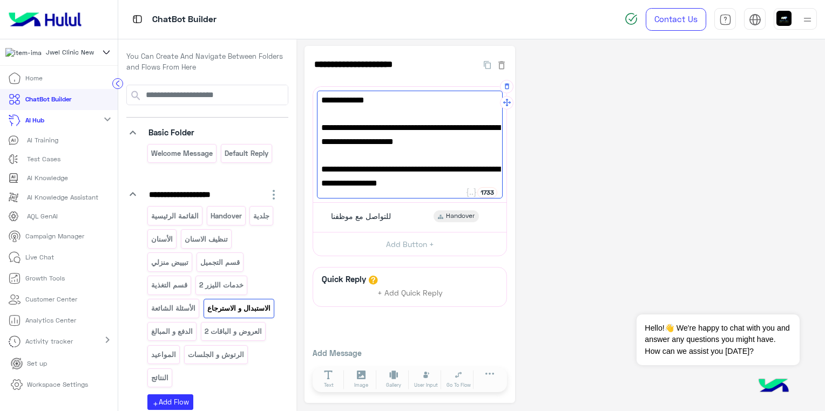
click at [430, 180] on span "4-يحق لك الاستبدال فقط بباقي الجلسات (خدمة مساوية أو أعلى مع دفع الفرق)." at bounding box center [409, 176] width 177 height 28
